Goal: Transaction & Acquisition: Purchase product/service

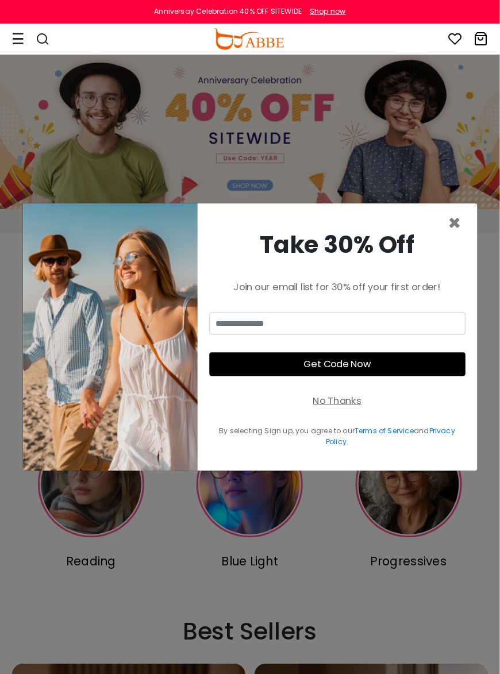
scroll to position [2, 0]
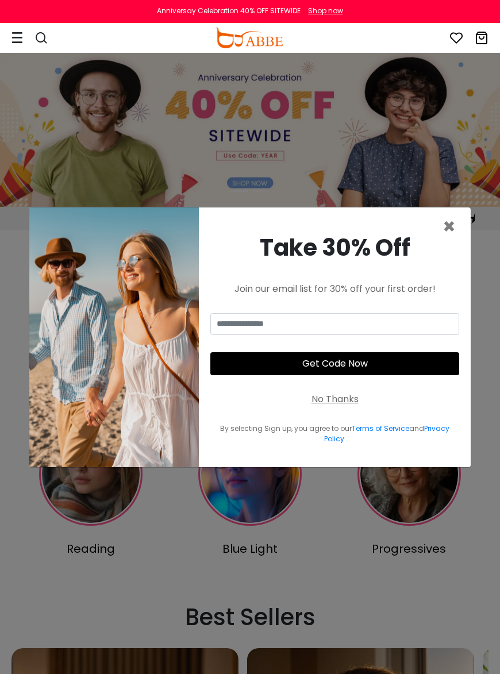
click at [454, 232] on span "×" at bounding box center [449, 226] width 13 height 29
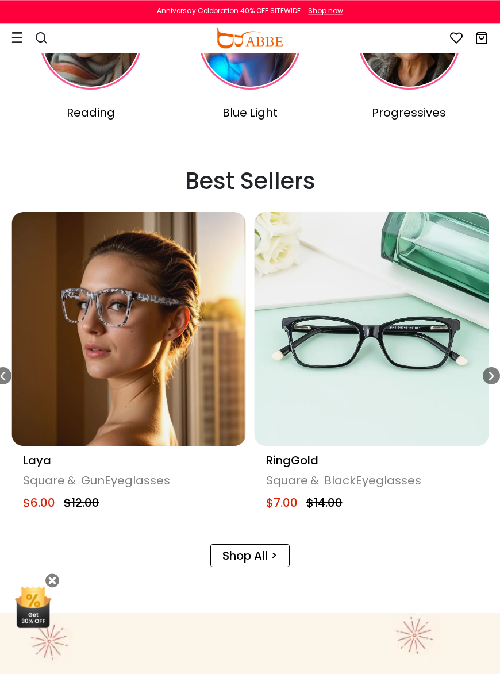
scroll to position [439, 0]
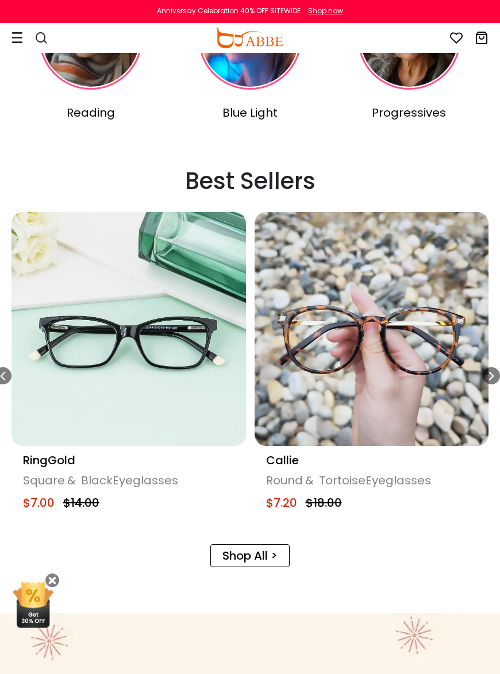
click at [192, 408] on img "5 / 16" at bounding box center [128, 329] width 235 height 235
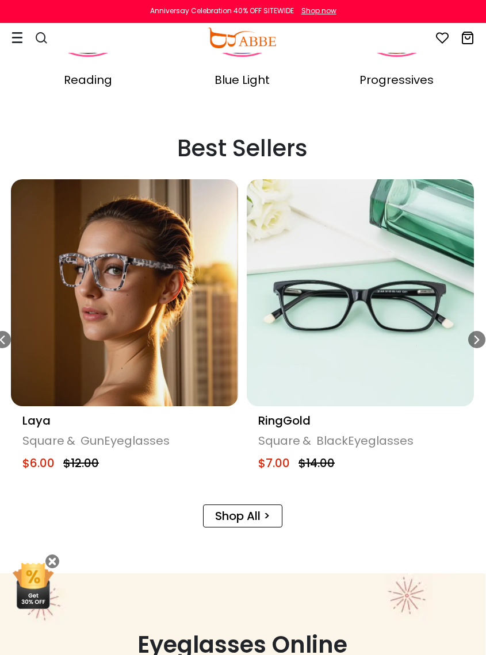
click at [44, 425] on div "Laya" at bounding box center [124, 420] width 204 height 17
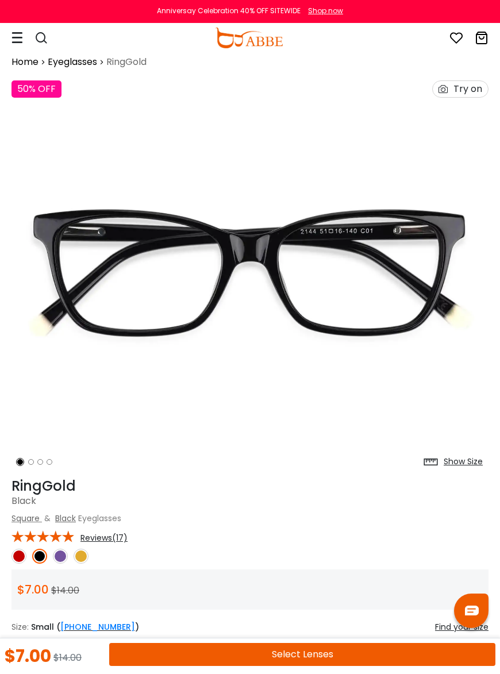
scroll to position [10, 0]
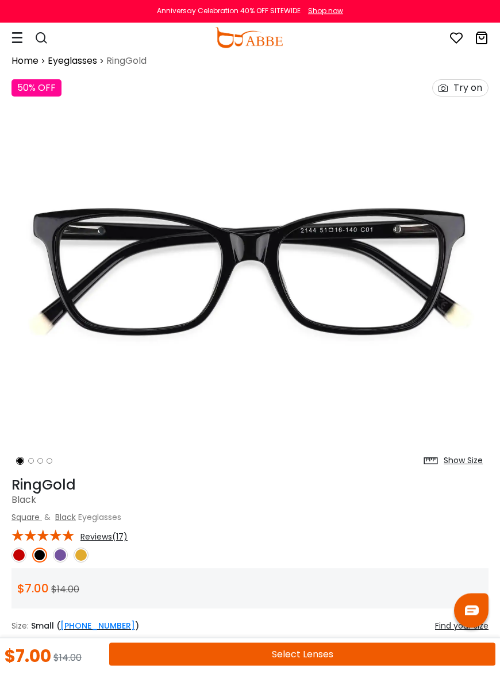
click at [63, 554] on img at bounding box center [60, 555] width 15 height 15
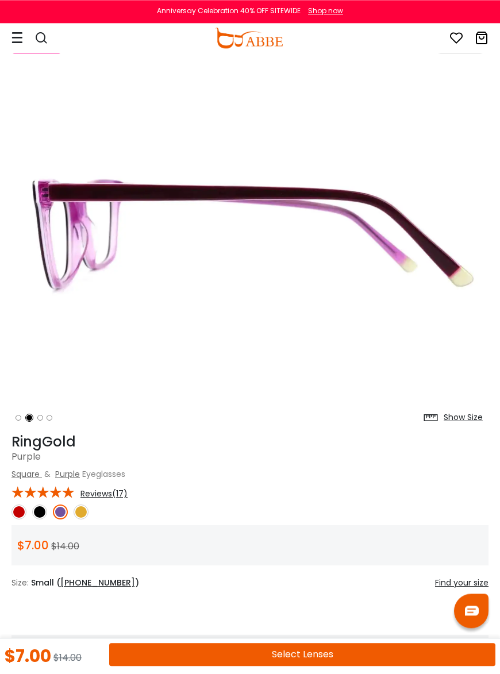
click at [84, 516] on img at bounding box center [81, 512] width 15 height 15
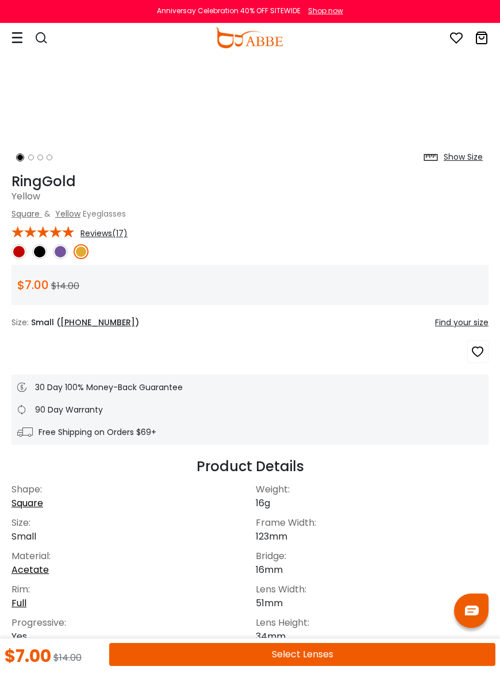
scroll to position [0, 0]
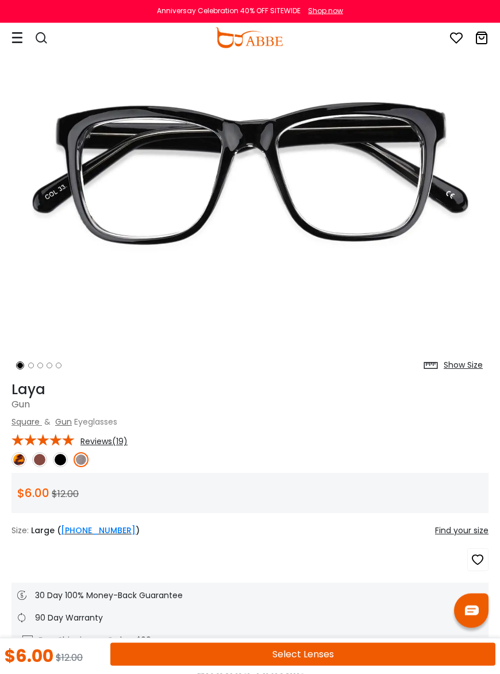
scroll to position [108, 0]
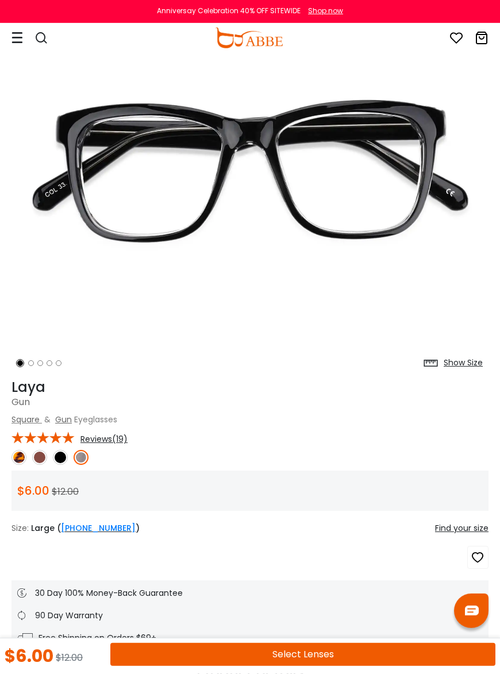
click at [64, 459] on img at bounding box center [60, 457] width 15 height 15
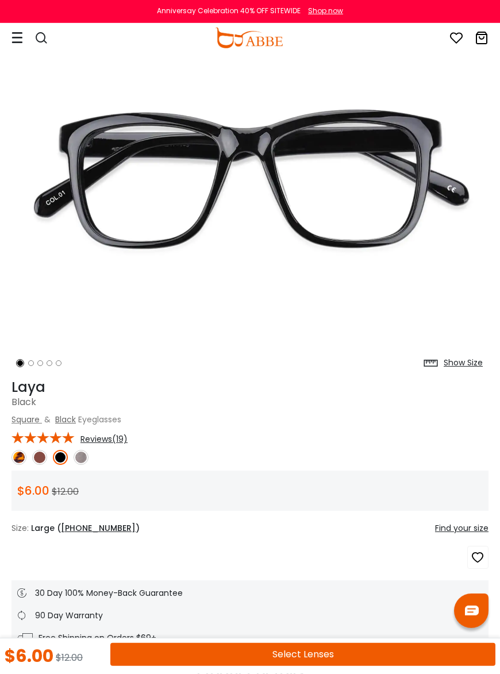
click at [37, 458] on img at bounding box center [39, 457] width 15 height 15
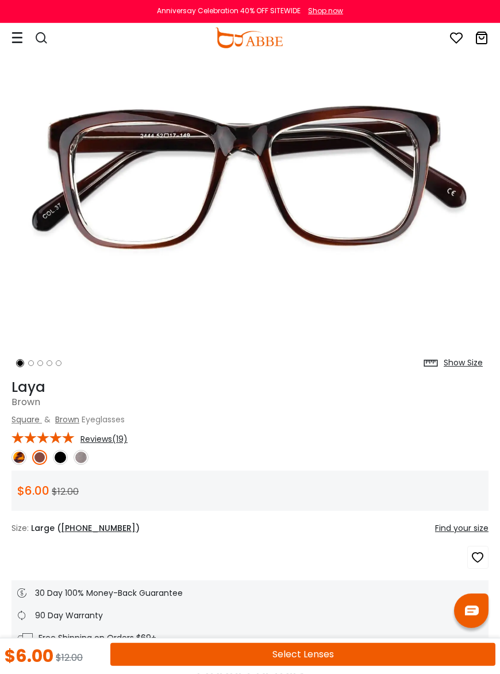
click at [22, 460] on img at bounding box center [18, 457] width 15 height 15
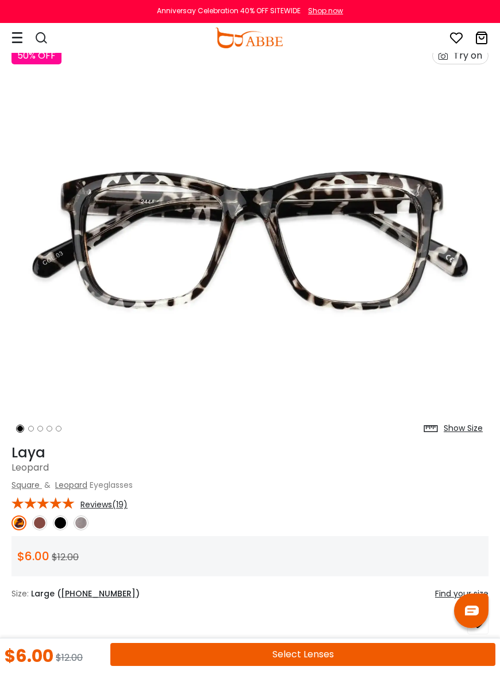
scroll to position [0, 0]
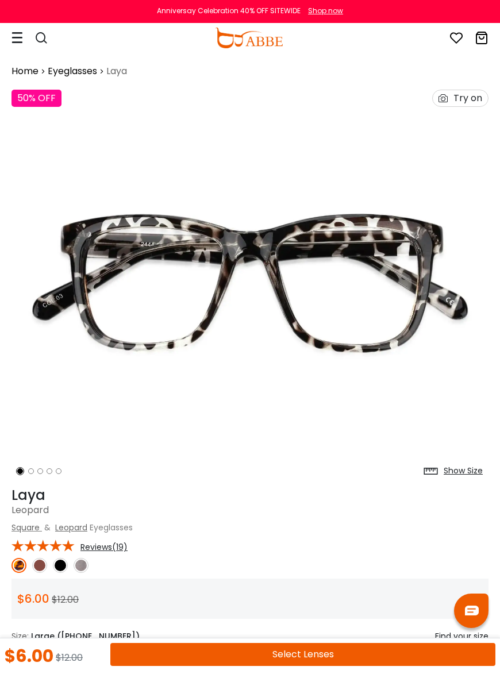
click at [23, 41] on div at bounding box center [35, 38] width 48 height 21
click at [337, 14] on div "Shop now" at bounding box center [325, 11] width 35 height 10
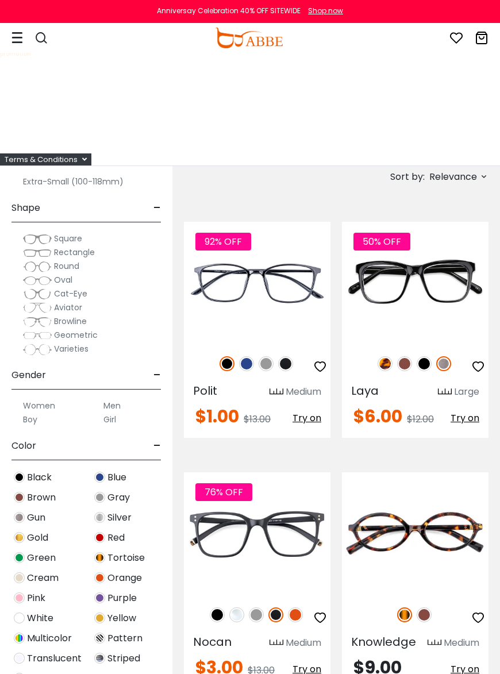
scroll to position [102, 0]
click at [48, 404] on label "Women" at bounding box center [39, 405] width 32 height 14
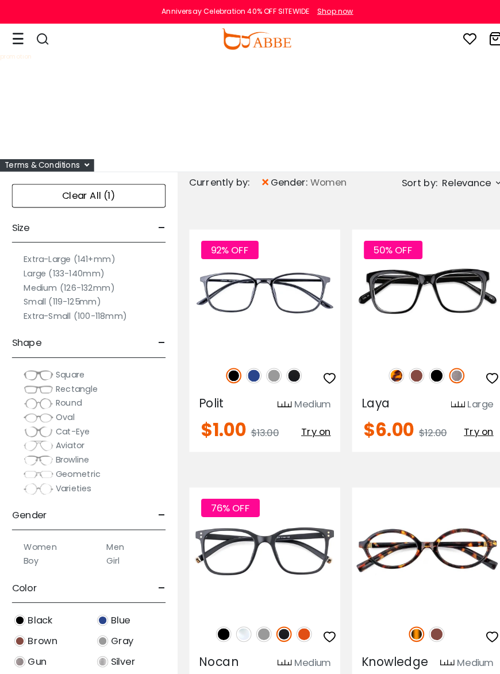
scroll to position [2, 0]
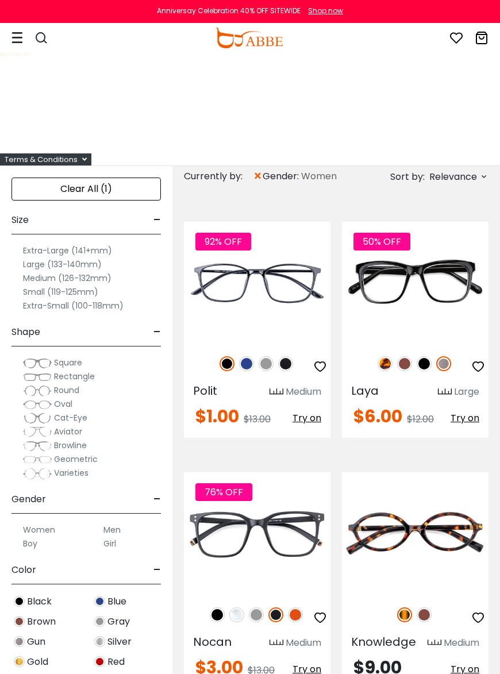
click at [103, 277] on label "Medium (126-132mm)" at bounding box center [67, 278] width 89 height 14
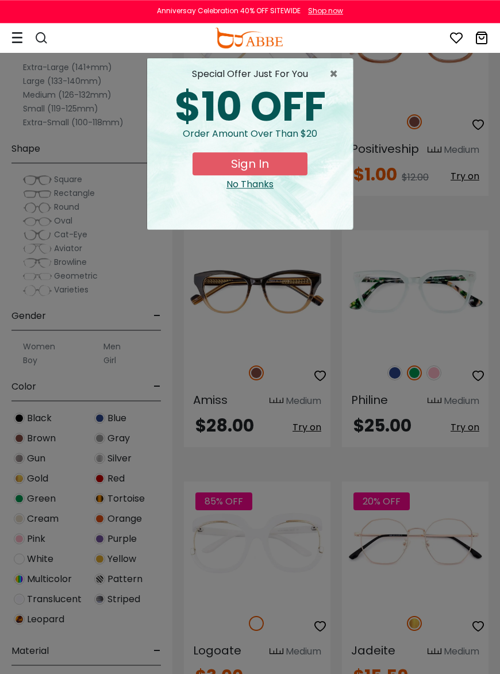
scroll to position [3334, 0]
click at [258, 186] on div "No Thanks" at bounding box center [249, 185] width 187 height 14
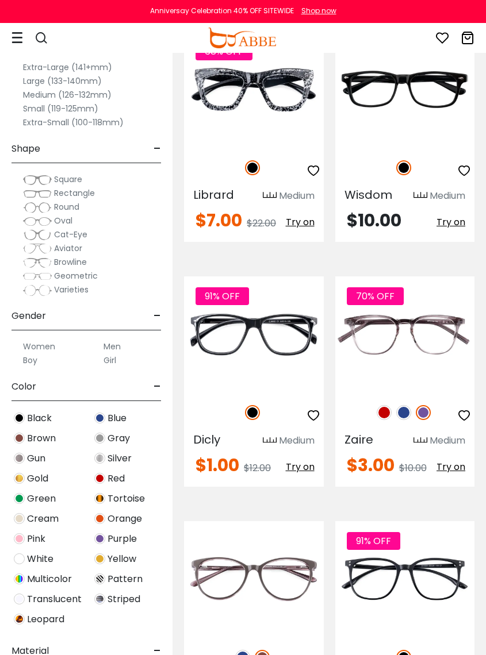
scroll to position [4468, 0]
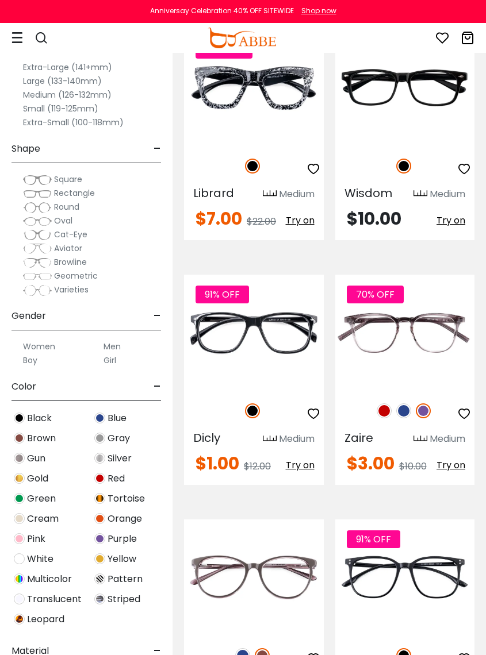
click at [0, 0] on img at bounding box center [0, 0] width 0 height 0
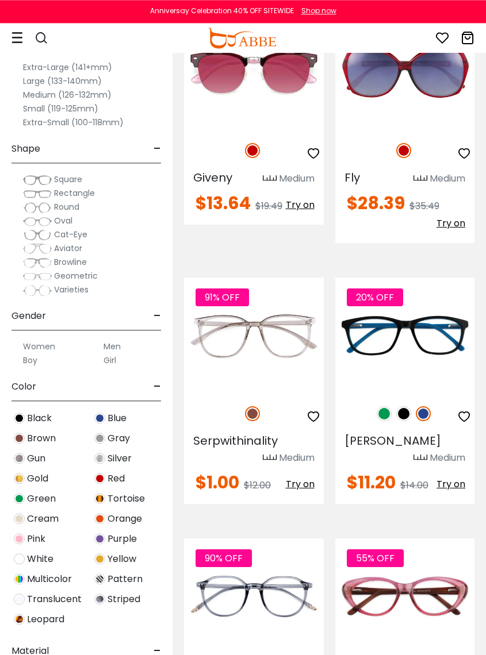
scroll to position [6214, 0]
click at [388, 421] on img at bounding box center [384, 413] width 15 height 15
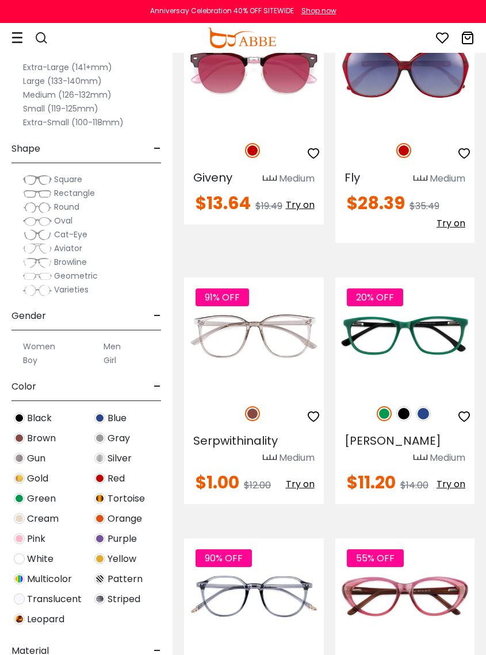
click at [409, 421] on img at bounding box center [403, 413] width 15 height 15
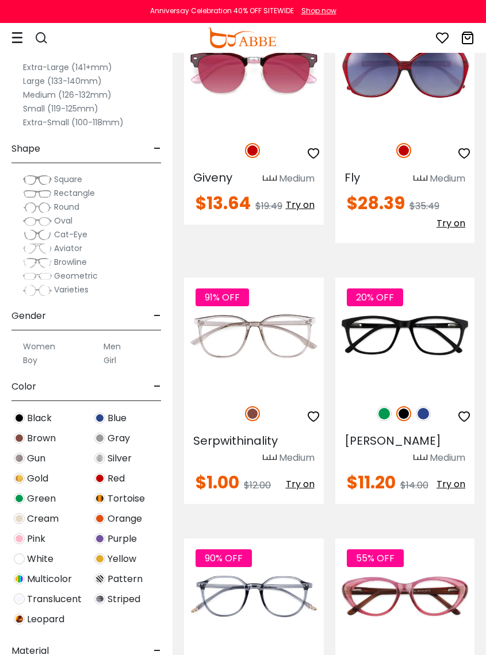
click at [0, 0] on img at bounding box center [0, 0] width 0 height 0
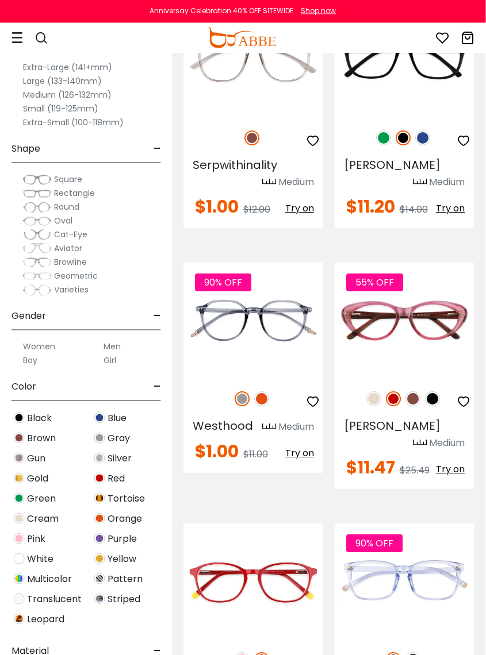
scroll to position [6493, 1]
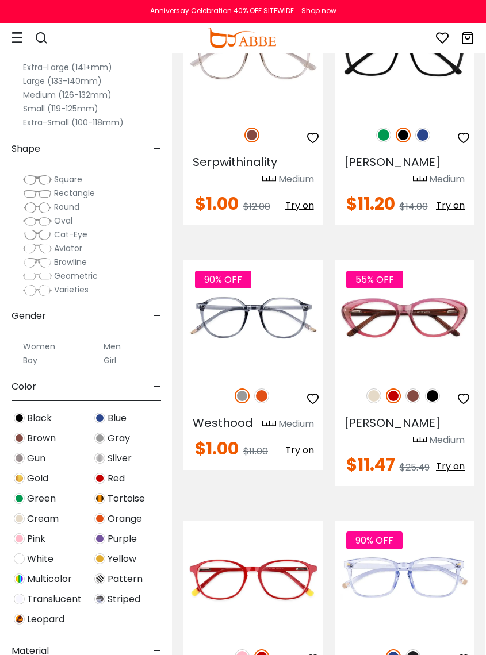
click at [377, 404] on img at bounding box center [373, 396] width 15 height 15
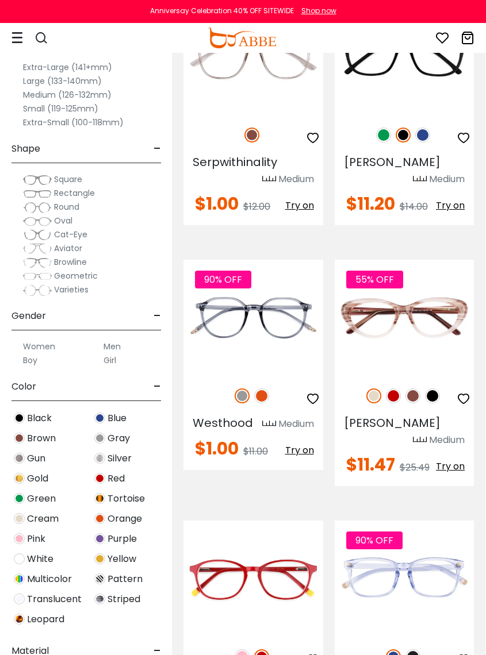
click at [412, 404] on img at bounding box center [412, 396] width 15 height 15
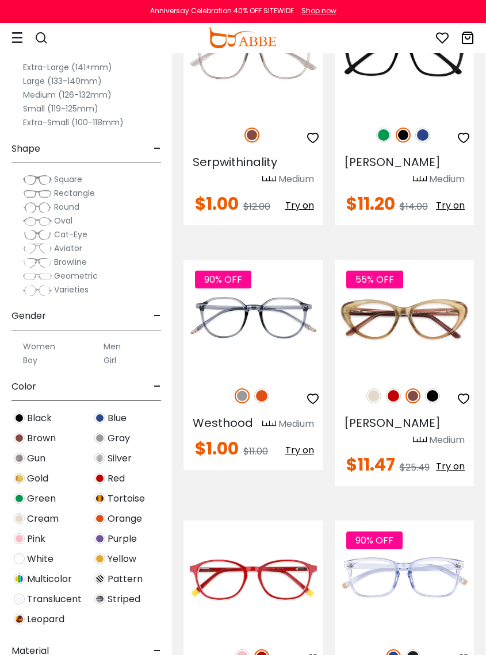
click at [432, 404] on img at bounding box center [432, 396] width 15 height 15
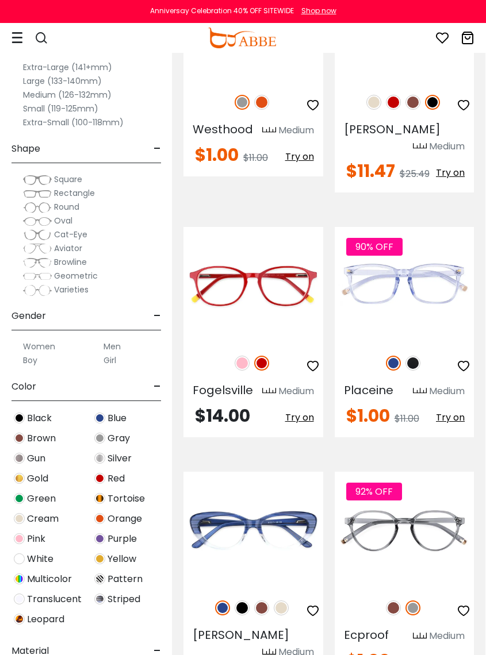
scroll to position [6806, 0]
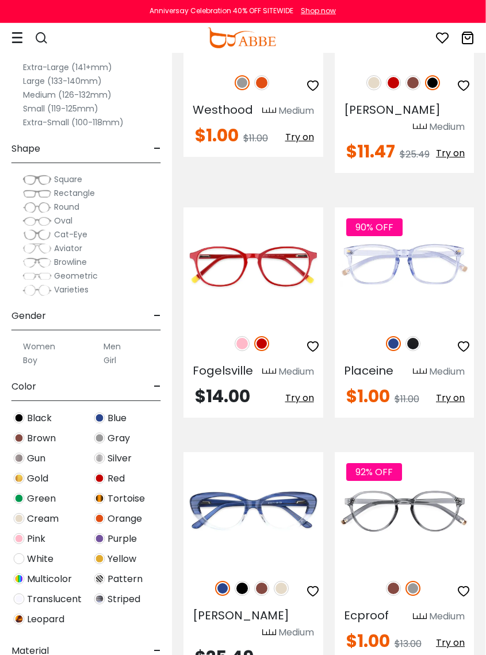
click at [415, 351] on img at bounding box center [413, 343] width 15 height 15
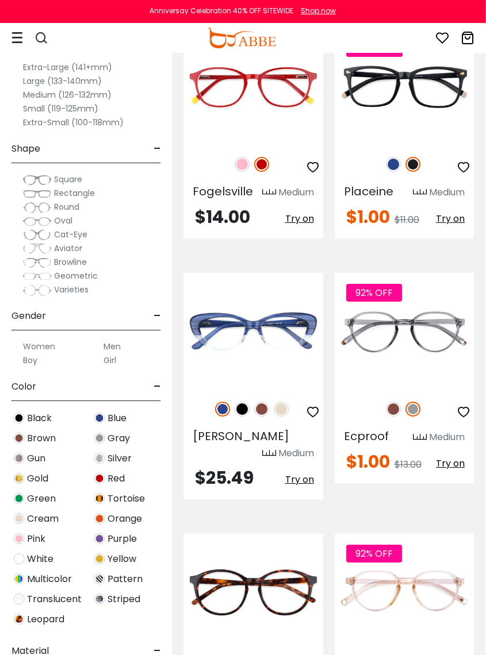
scroll to position [6984, 1]
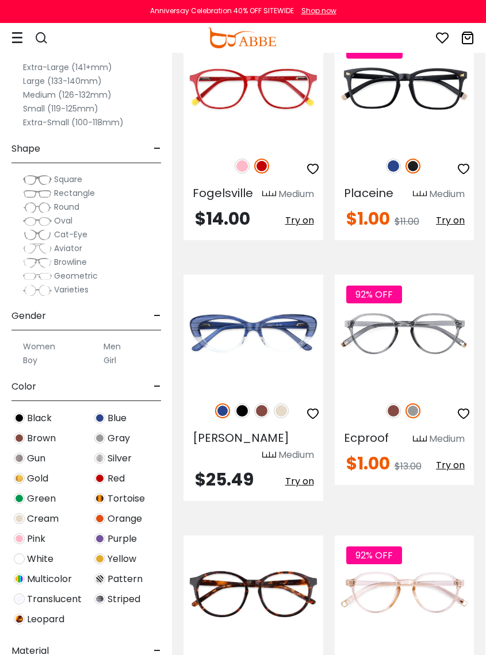
click at [262, 418] on img at bounding box center [261, 411] width 15 height 15
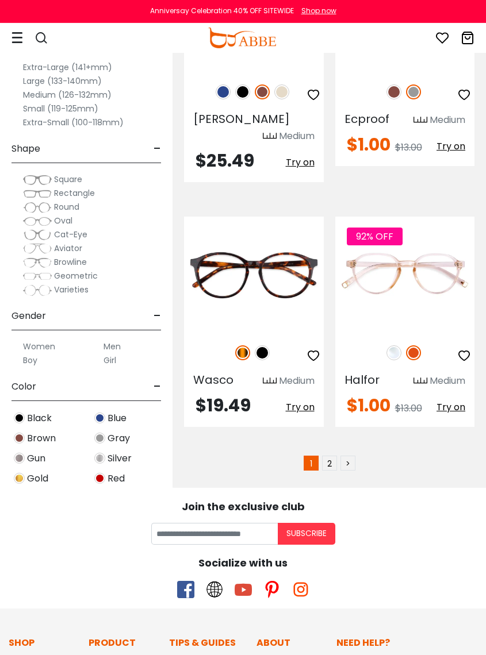
scroll to position [7303, 0]
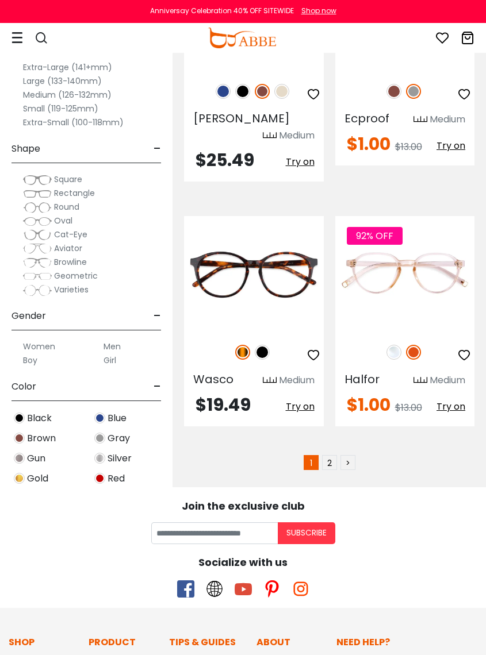
click at [398, 345] on img at bounding box center [393, 352] width 15 height 15
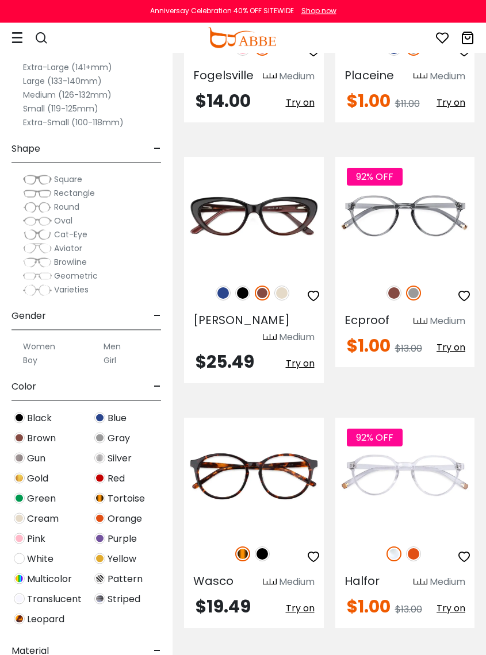
click at [416, 547] on img at bounding box center [413, 554] width 15 height 15
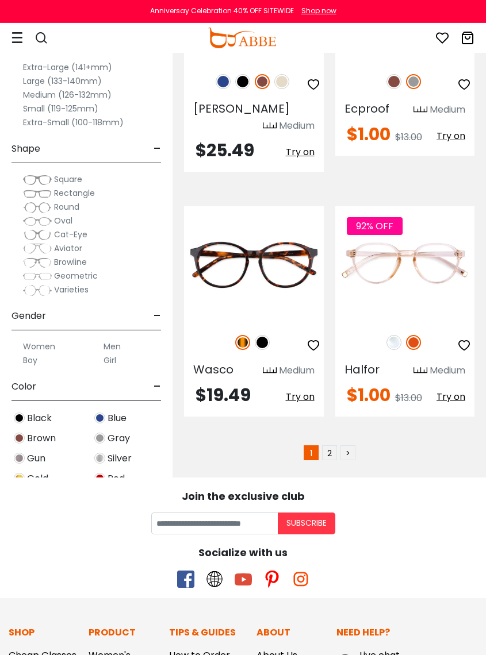
scroll to position [7314, 0]
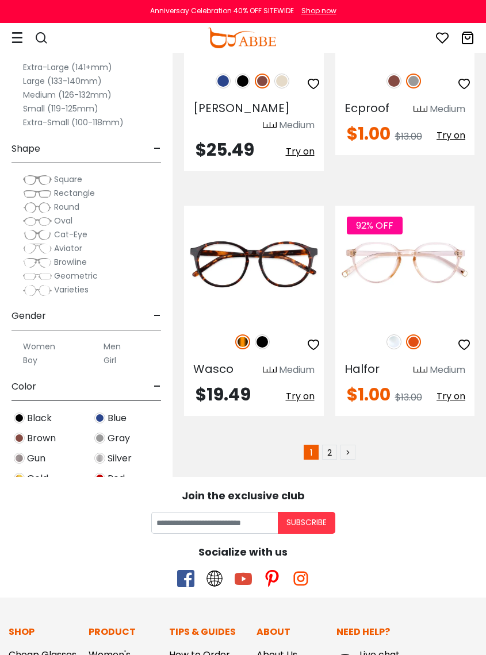
click at [336, 445] on link "2" at bounding box center [329, 452] width 15 height 15
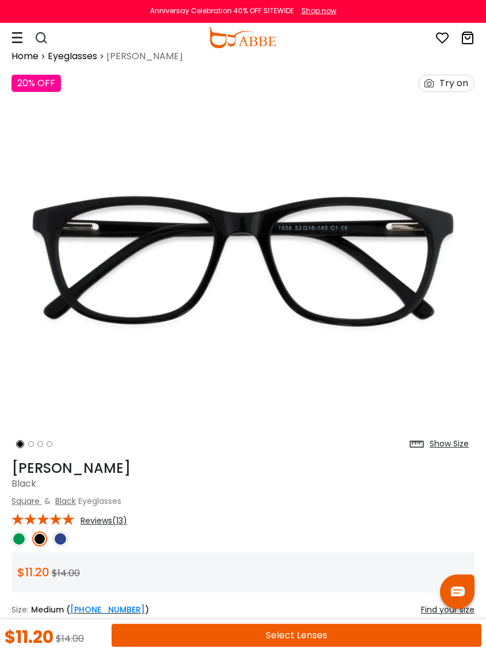
scroll to position [18, 0]
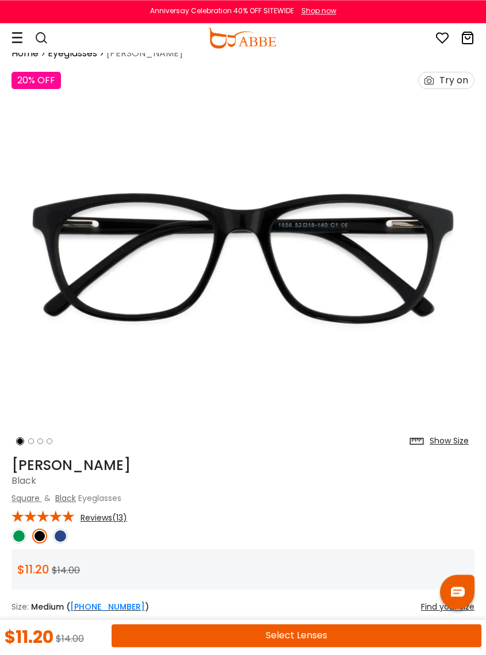
click at [70, 529] on div at bounding box center [242, 536] width 463 height 15
click at [62, 539] on img at bounding box center [60, 536] width 15 height 15
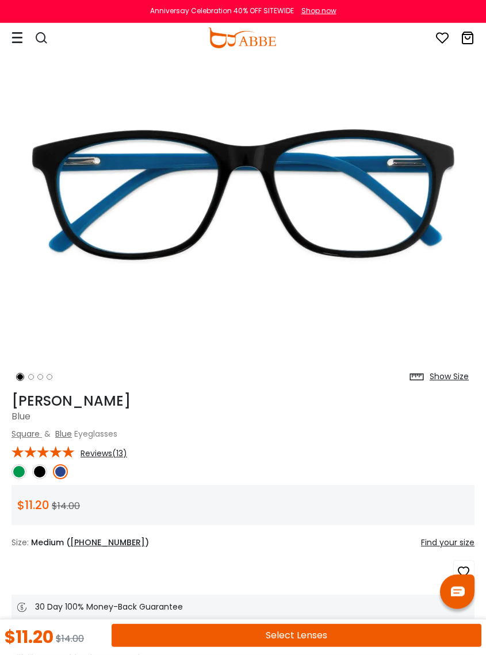
scroll to position [84, 0]
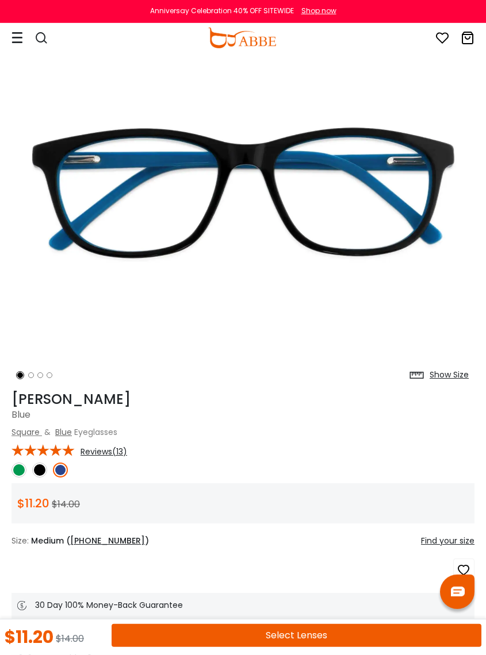
click at [62, 468] on img at bounding box center [60, 470] width 15 height 15
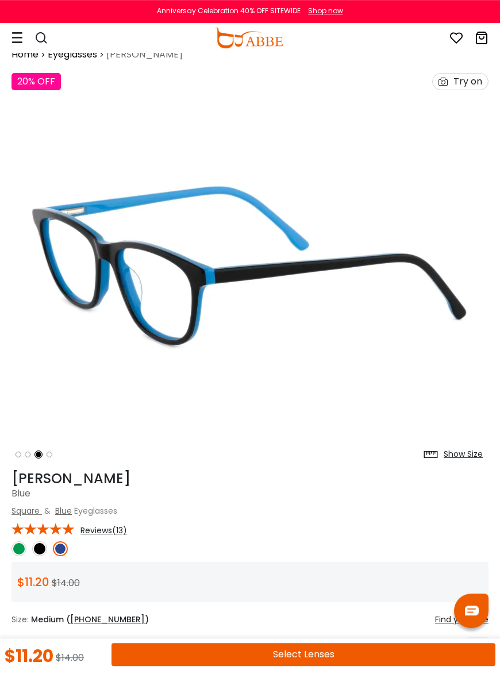
scroll to position [16, 0]
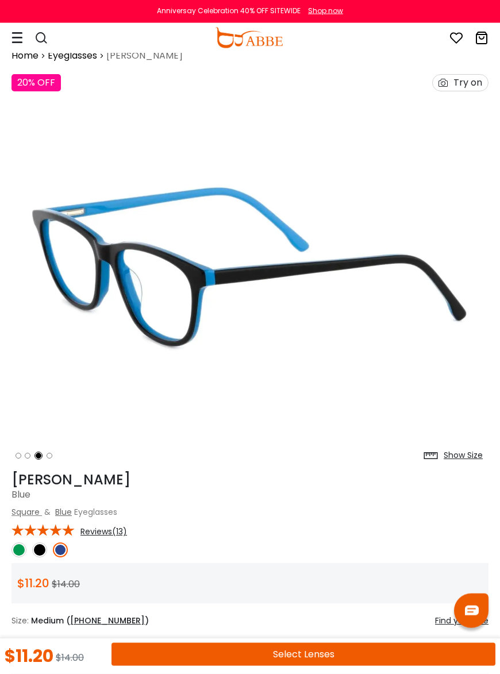
click at [20, 551] on img at bounding box center [18, 550] width 15 height 15
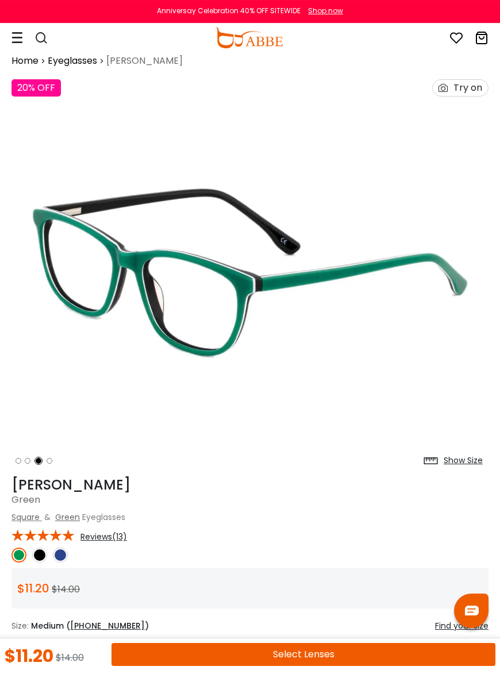
scroll to position [9, 0]
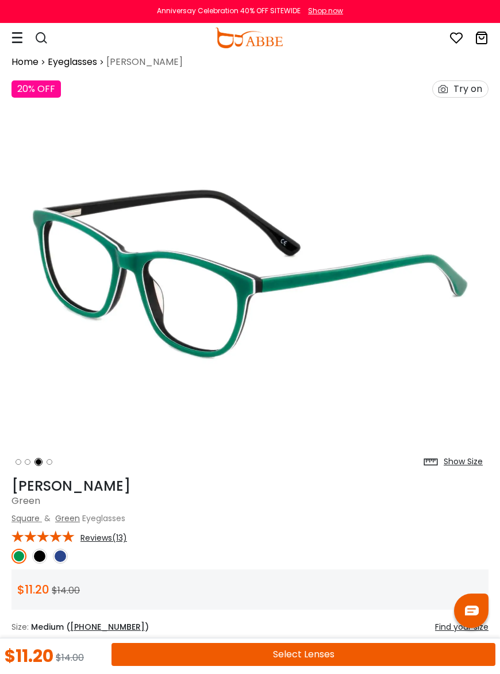
click at [44, 554] on img at bounding box center [39, 556] width 15 height 15
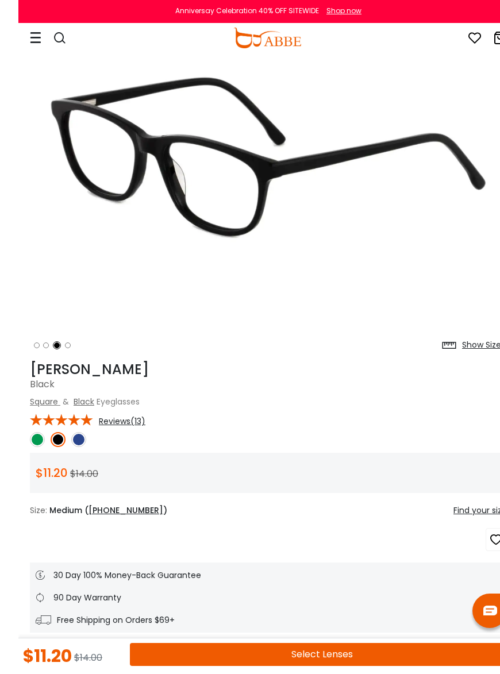
scroll to position [0, 0]
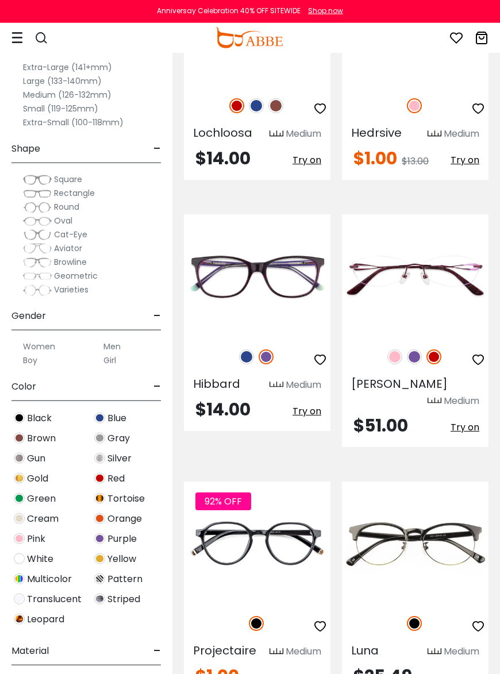
scroll to position [302, 0]
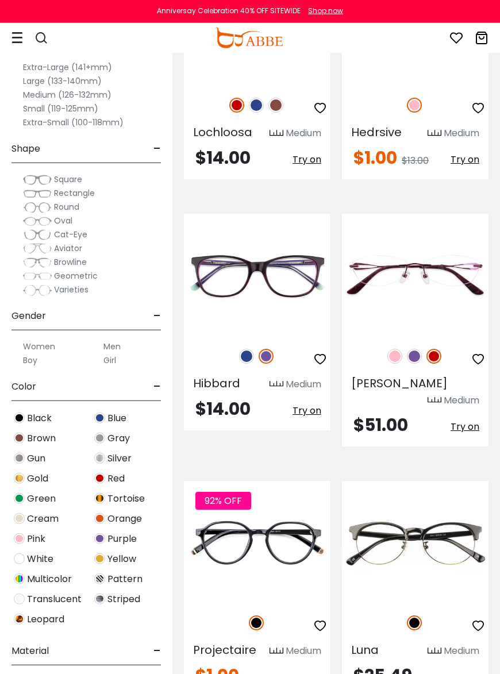
click at [248, 359] on img at bounding box center [246, 356] width 15 height 15
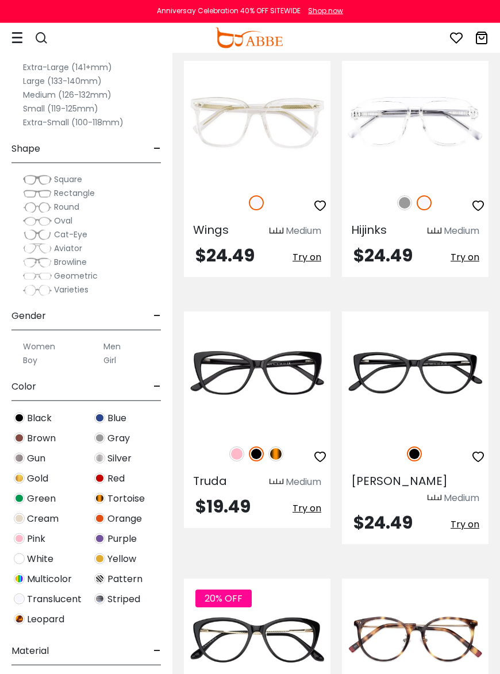
scroll to position [2762, 0]
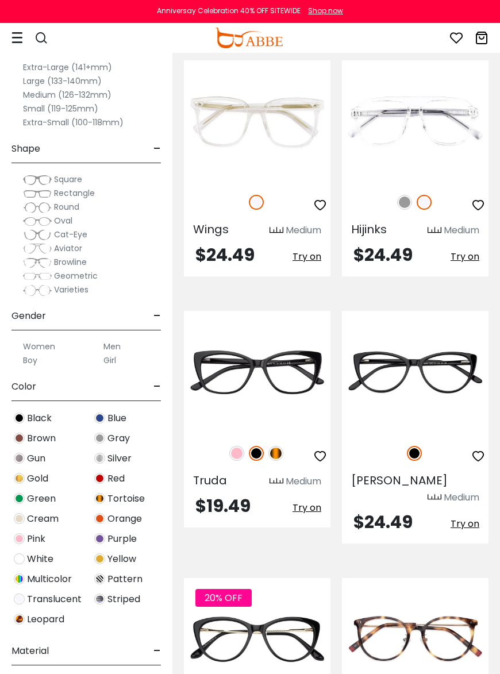
click at [242, 446] on img at bounding box center [236, 453] width 15 height 15
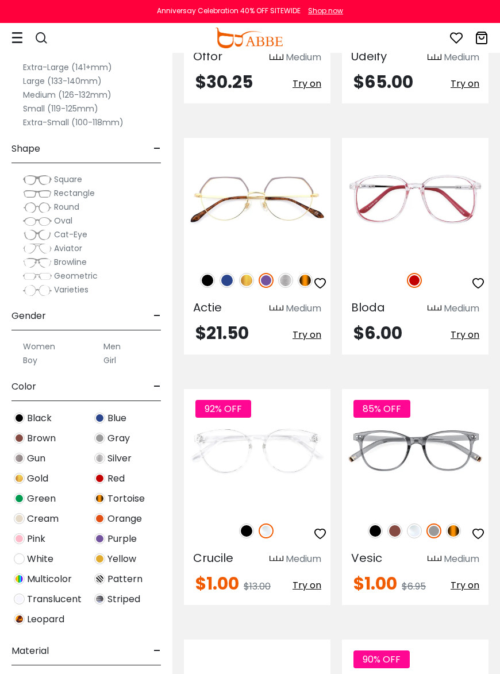
scroll to position [4534, 0]
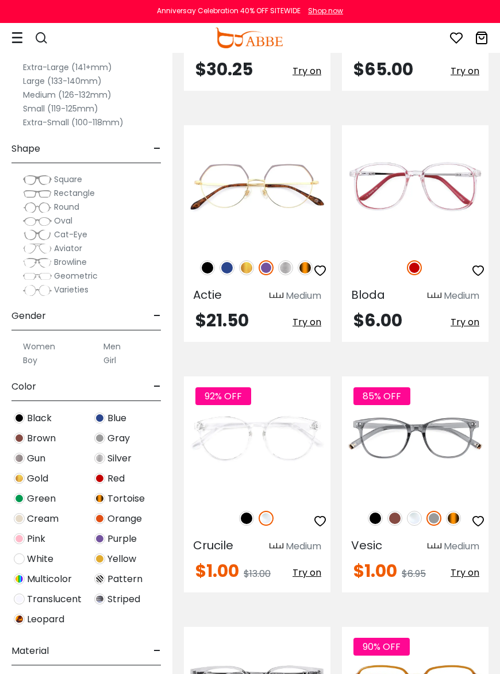
click at [252, 511] on img at bounding box center [246, 518] width 15 height 15
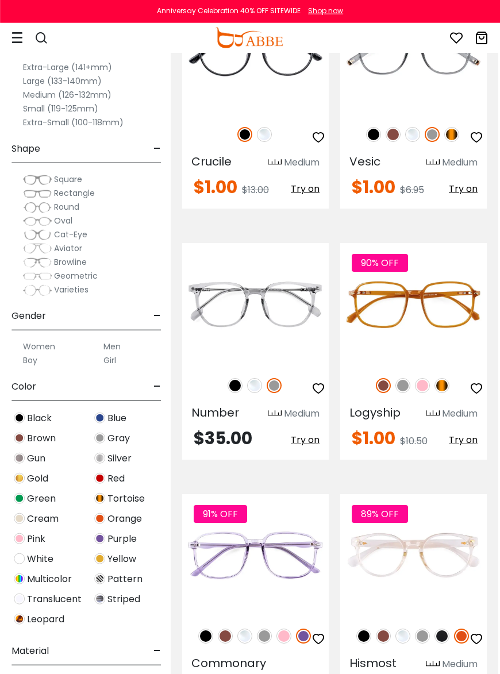
scroll to position [4918, 2]
click at [423, 629] on img at bounding box center [422, 636] width 15 height 15
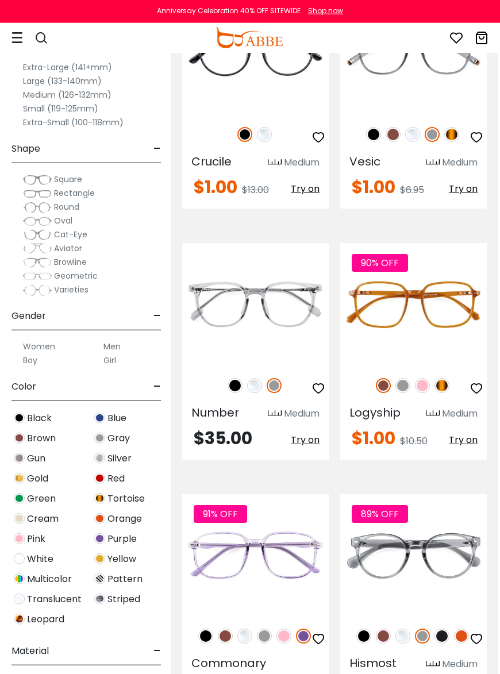
click at [286, 629] on img at bounding box center [283, 636] width 15 height 15
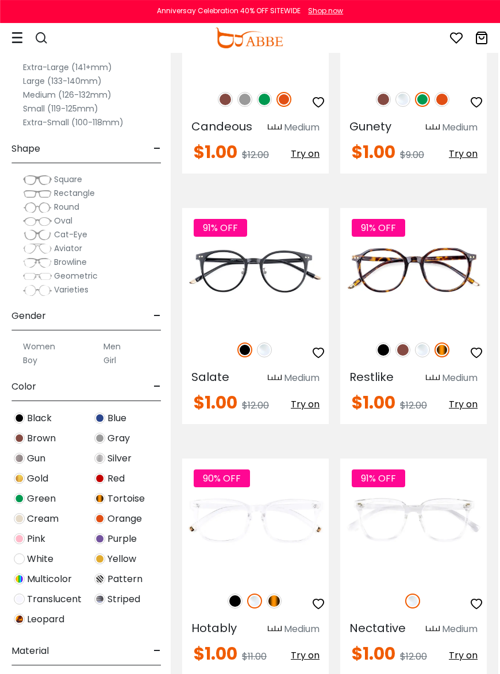
scroll to position [5722, 2]
click at [236, 594] on img at bounding box center [235, 601] width 15 height 15
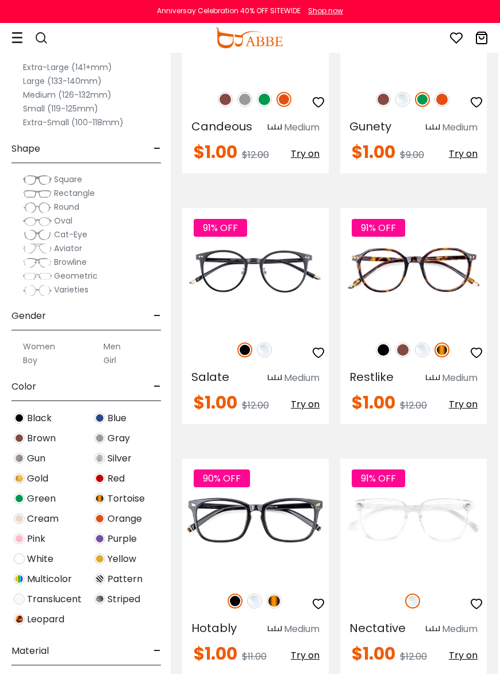
click at [259, 594] on img at bounding box center [254, 601] width 15 height 15
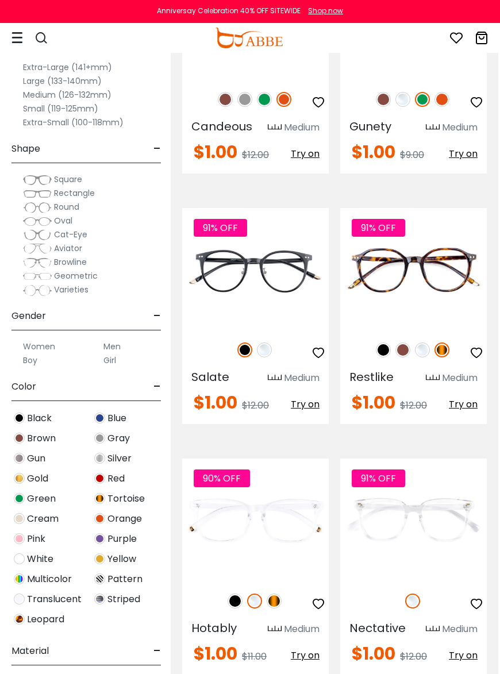
click at [275, 594] on img at bounding box center [274, 601] width 15 height 15
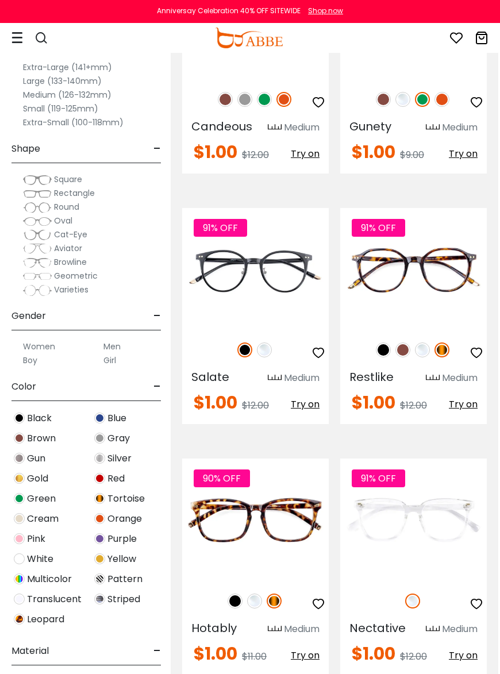
click at [233, 594] on img at bounding box center [235, 601] width 15 height 15
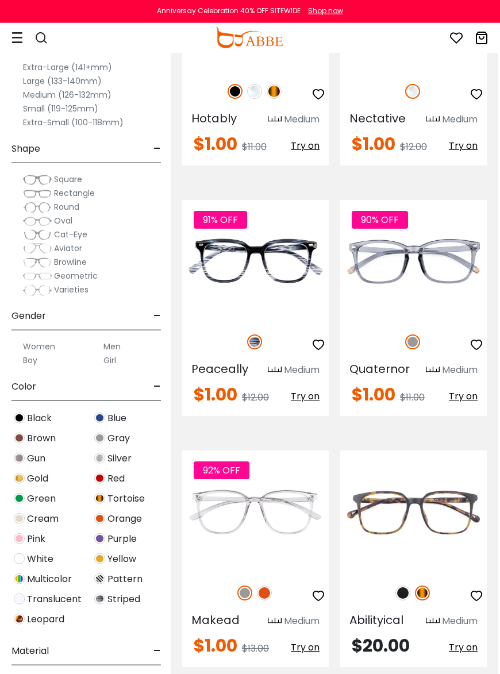
scroll to position [6231, 2]
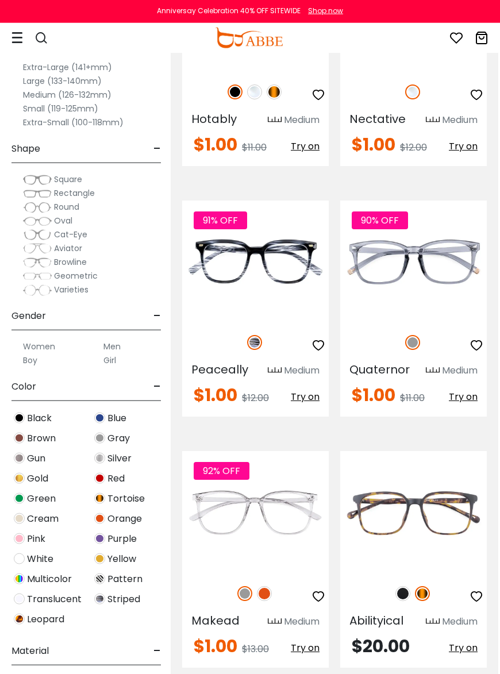
click at [267, 586] on img at bounding box center [264, 593] width 15 height 15
click at [249, 586] on img at bounding box center [244, 593] width 15 height 15
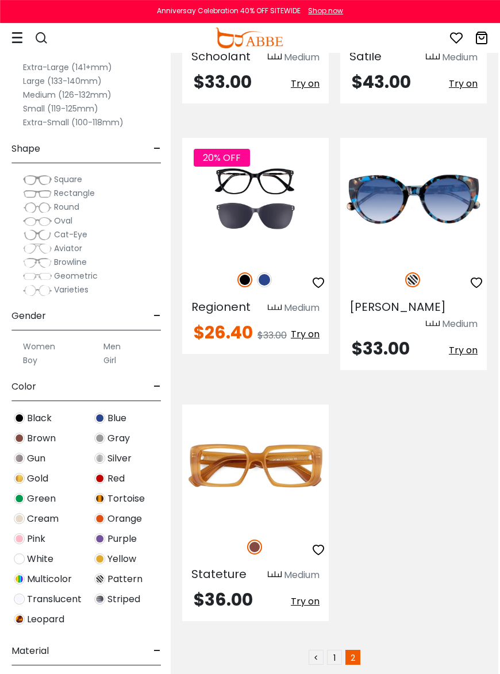
scroll to position [7298, 2]
click at [336, 650] on link "1" at bounding box center [334, 657] width 15 height 15
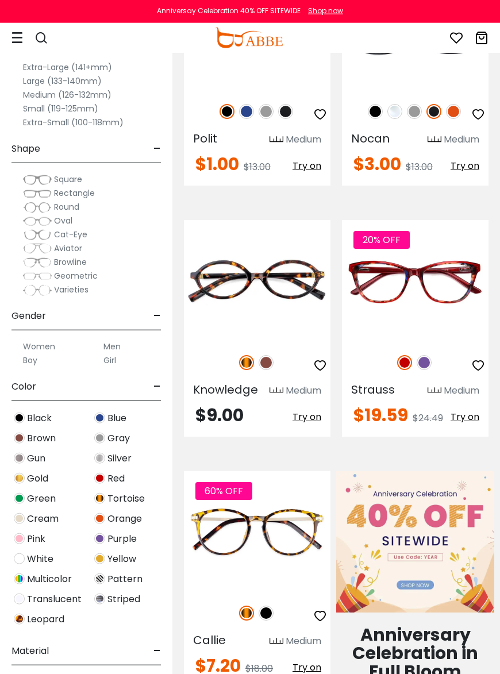
scroll to position [296, 0]
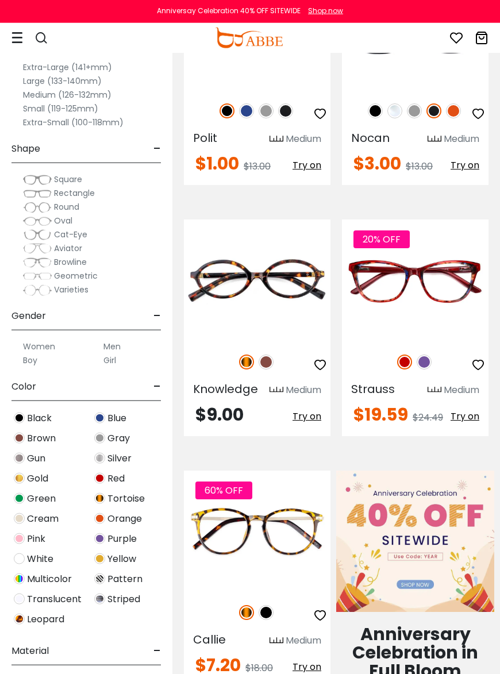
click at [427, 366] on img at bounding box center [424, 362] width 15 height 15
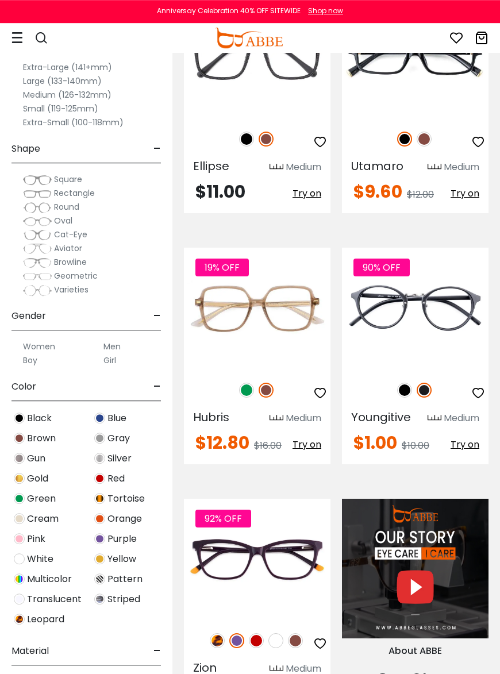
scroll to position [1043, 0]
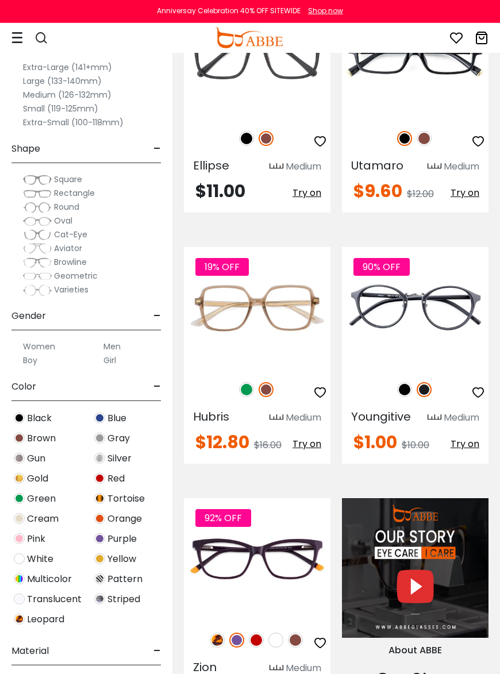
click at [248, 391] on img at bounding box center [246, 389] width 15 height 15
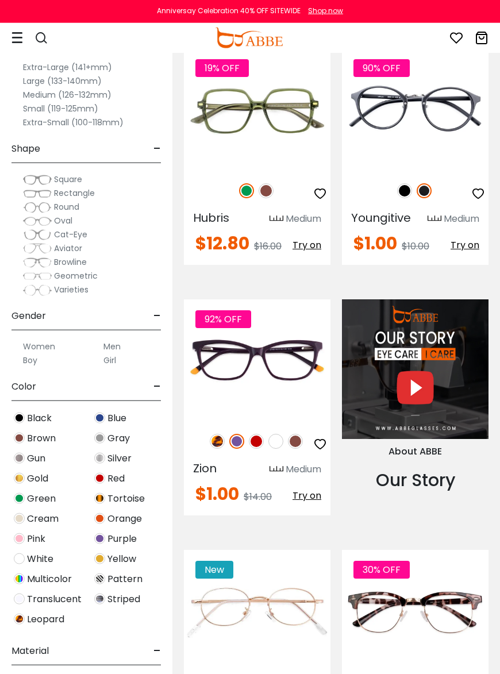
scroll to position [1247, 0]
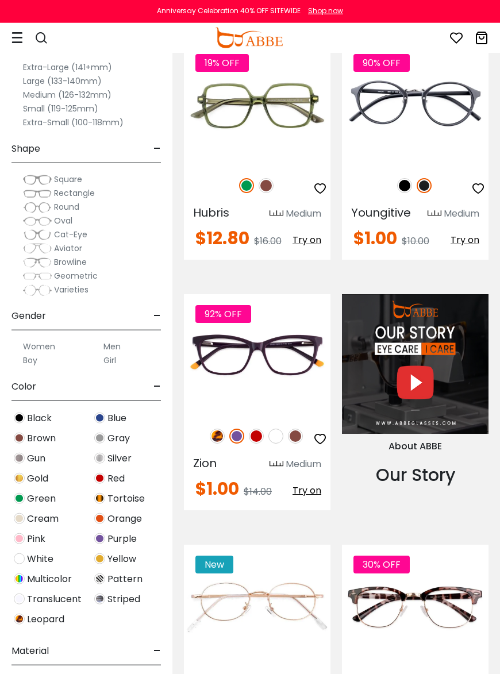
click at [260, 437] on img at bounding box center [256, 436] width 15 height 15
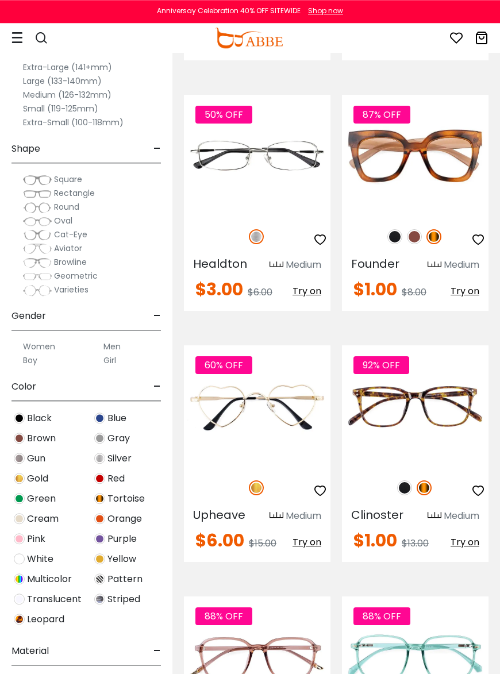
scroll to position [1948, 0]
click at [408, 489] on img at bounding box center [404, 488] width 15 height 15
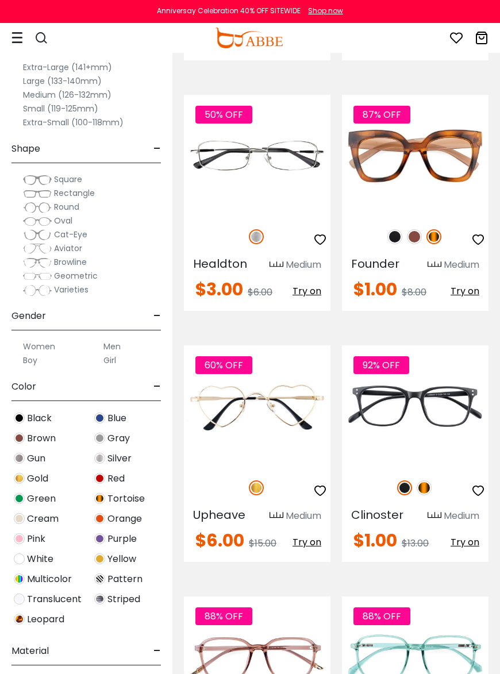
click at [428, 487] on img at bounding box center [424, 488] width 15 height 15
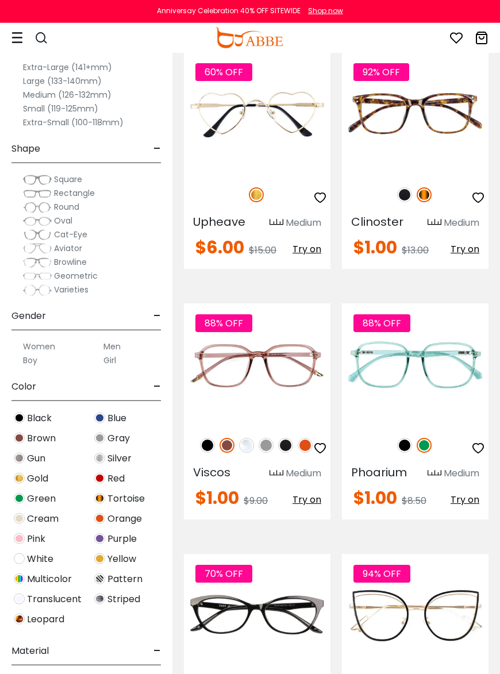
click at [410, 446] on img at bounding box center [404, 445] width 15 height 15
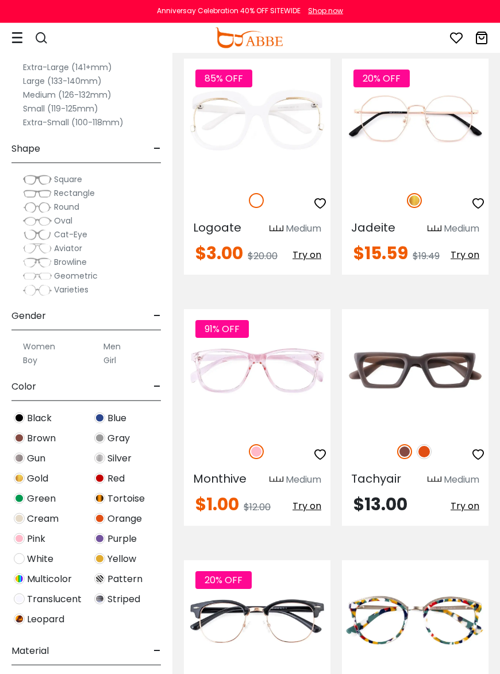
scroll to position [3757, 0]
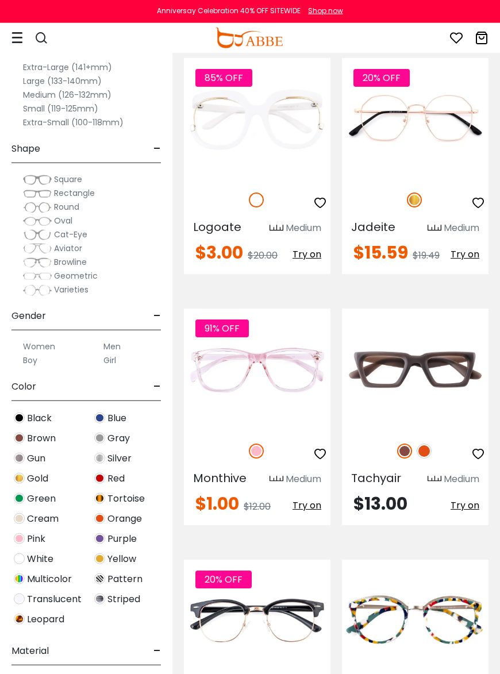
click at [428, 444] on img at bounding box center [424, 451] width 15 height 15
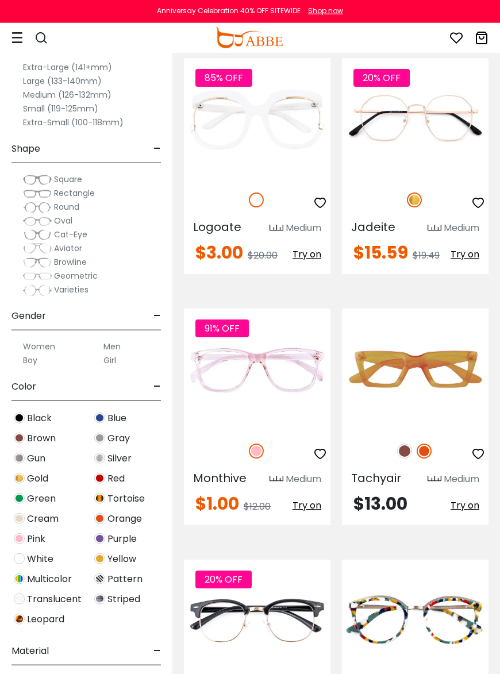
click at [407, 444] on img at bounding box center [404, 451] width 15 height 15
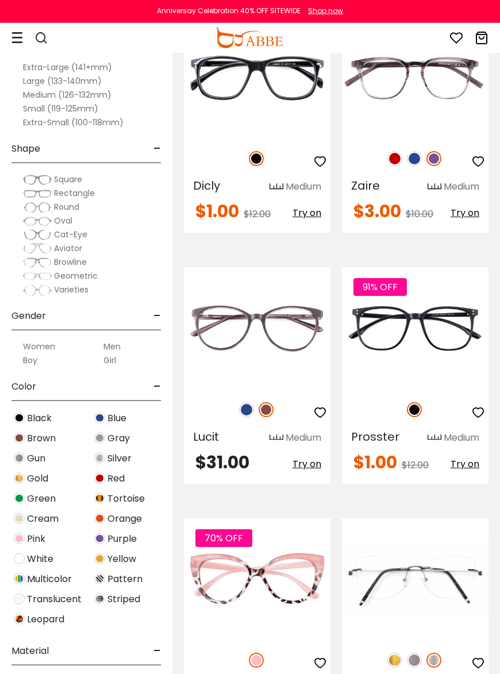
scroll to position [4802, 0]
click at [246, 402] on img at bounding box center [246, 409] width 15 height 15
click at [268, 402] on img at bounding box center [266, 409] width 15 height 15
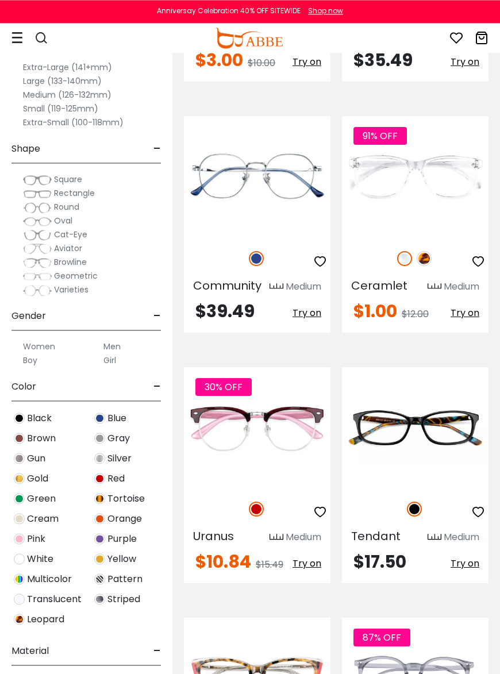
scroll to position [5455, 0]
click at [427, 251] on img at bounding box center [424, 258] width 15 height 15
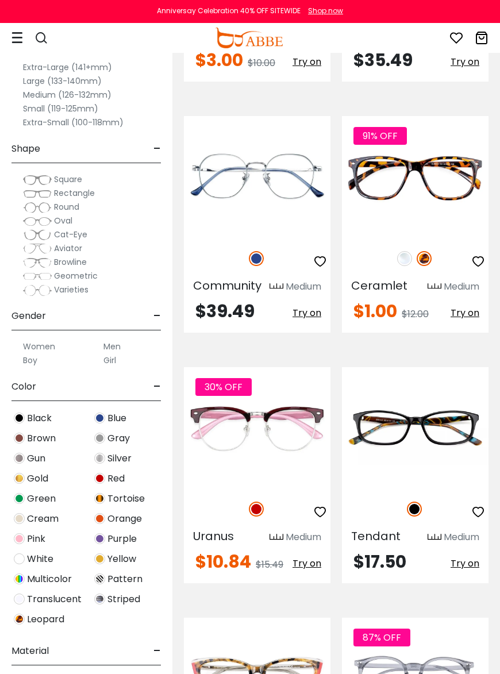
click at [403, 251] on img at bounding box center [404, 258] width 15 height 15
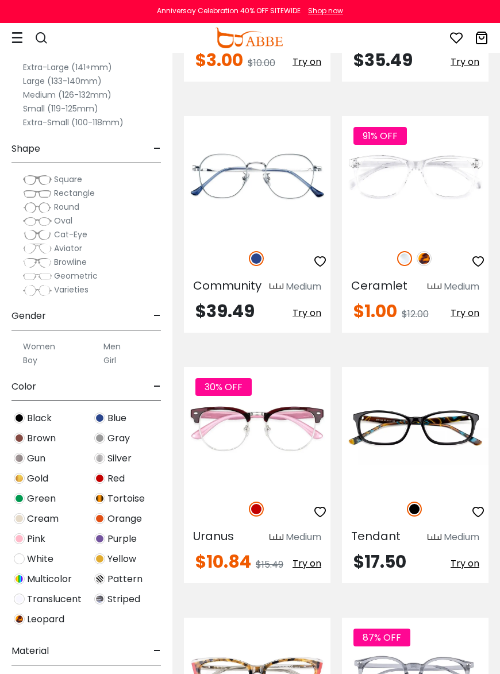
click at [0, 0] on img at bounding box center [0, 0] width 0 height 0
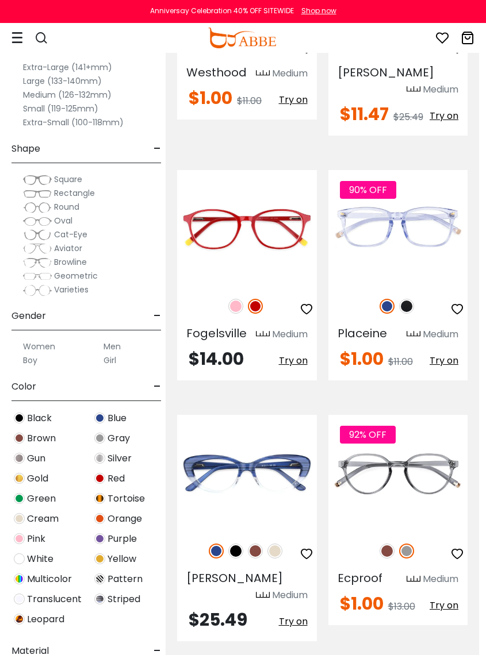
scroll to position [6846, 7]
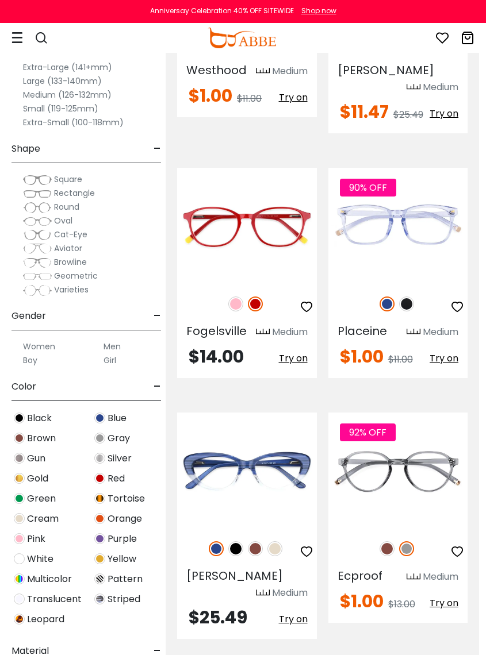
click at [238, 299] on div at bounding box center [247, 304] width 140 height 24
click at [239, 312] on img at bounding box center [235, 304] width 15 height 15
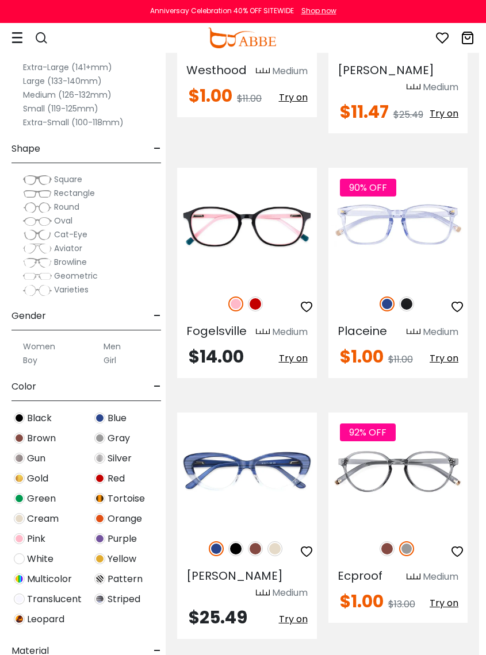
click at [258, 308] on img at bounding box center [255, 304] width 15 height 15
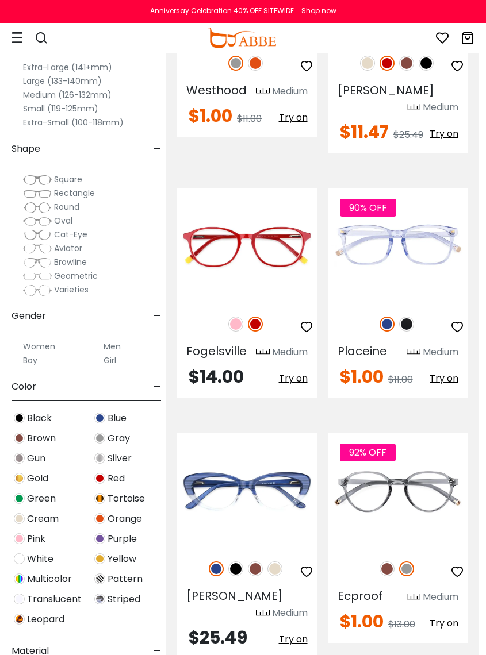
scroll to position [6825, 7]
